Goal: Use online tool/utility: Utilize a website feature to perform a specific function

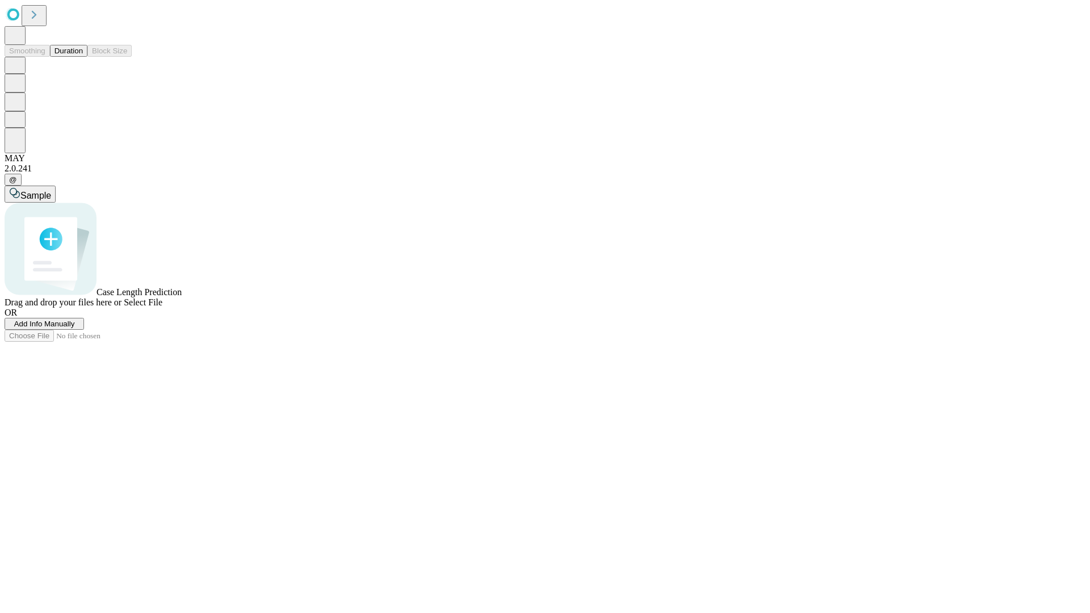
click at [75, 328] on span "Add Info Manually" at bounding box center [44, 324] width 61 height 9
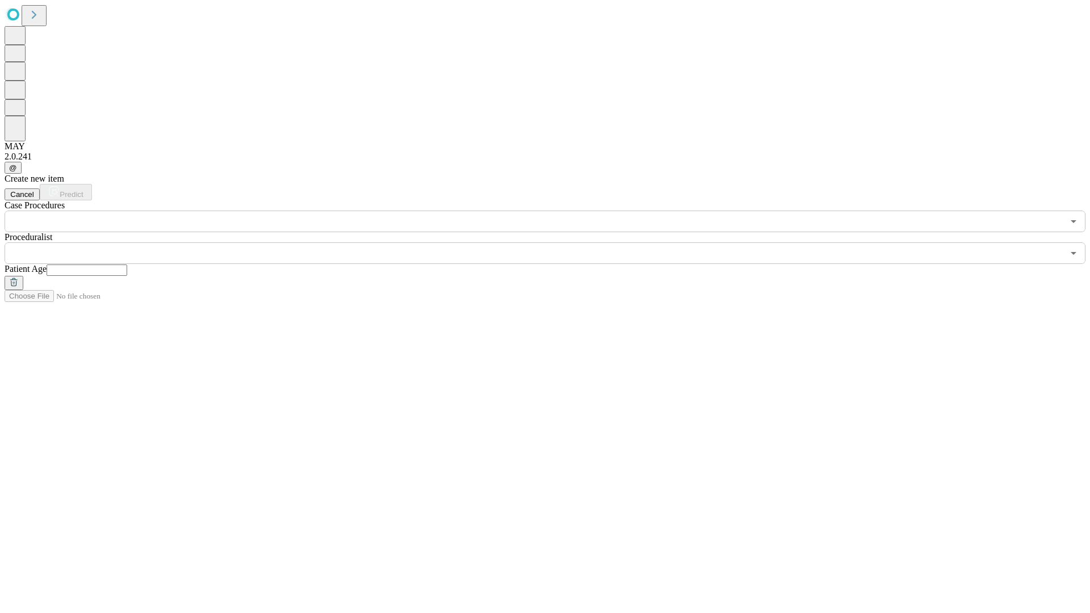
click at [127, 265] on input "text" at bounding box center [87, 270] width 81 height 11
type input "**"
click at [553, 242] on input "text" at bounding box center [534, 253] width 1059 height 22
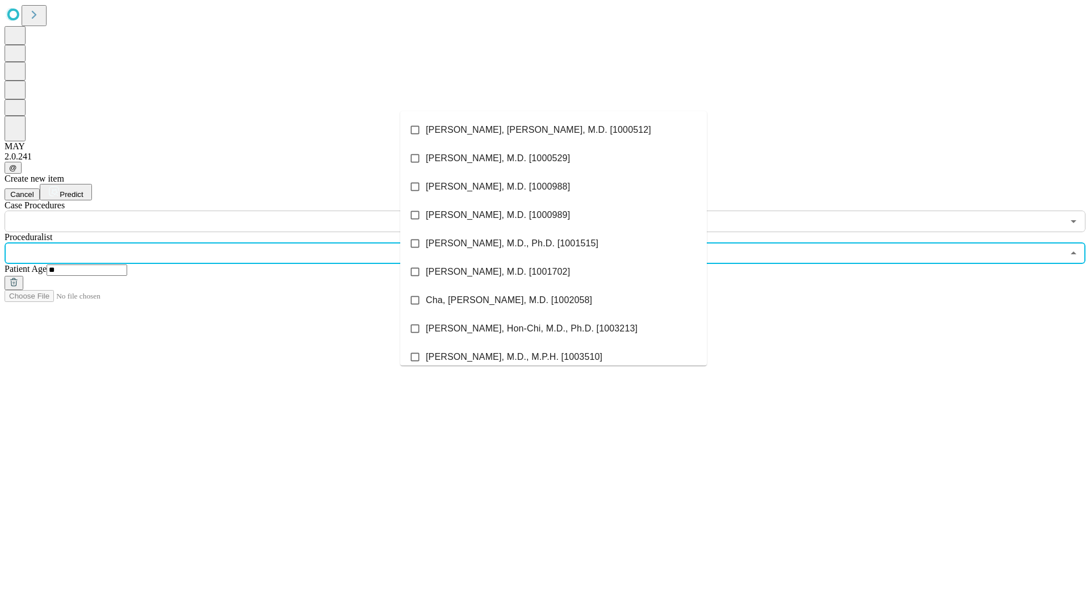
click at [554, 130] on li "[PERSON_NAME], [PERSON_NAME], M.D. [1000512]" at bounding box center [553, 130] width 307 height 28
click at [239, 211] on input "text" at bounding box center [534, 222] width 1059 height 22
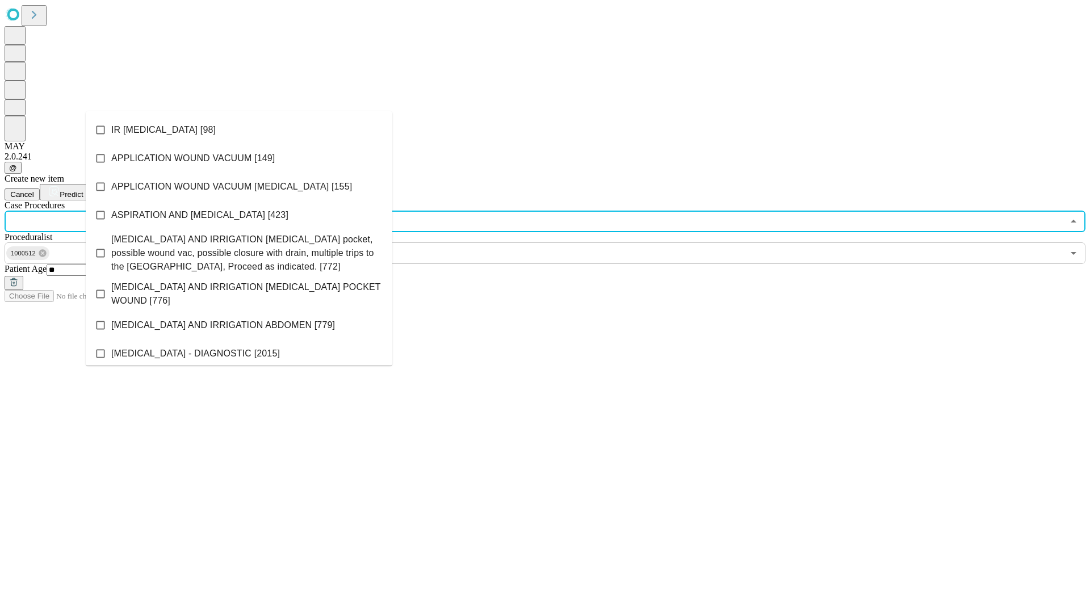
click at [239, 130] on li "IR [MEDICAL_DATA] [98]" at bounding box center [239, 130] width 307 height 28
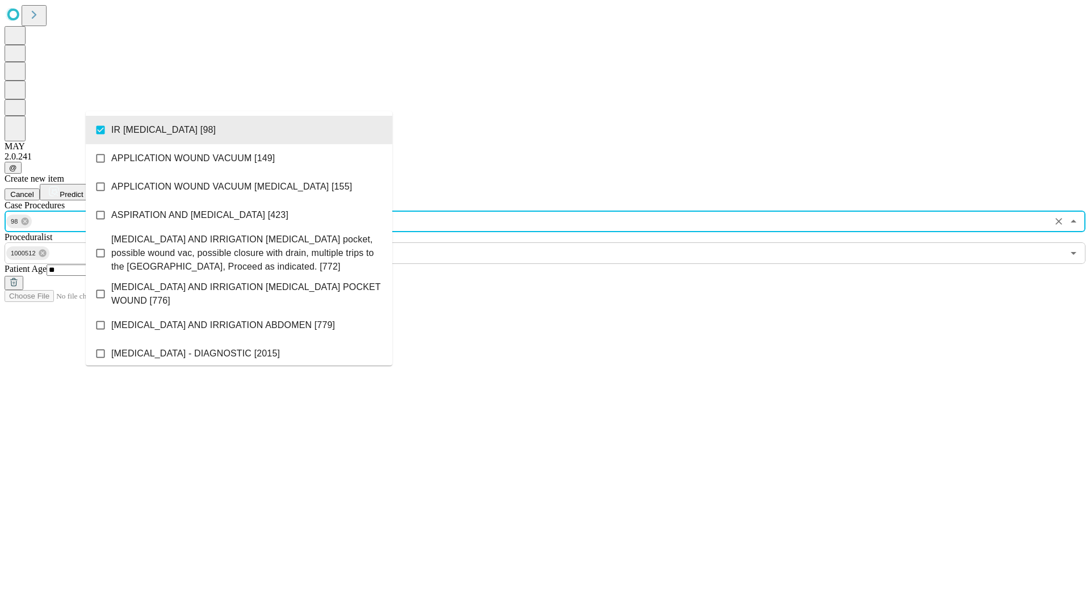
click at [83, 190] on span "Predict" at bounding box center [71, 194] width 23 height 9
